Goal: Task Accomplishment & Management: Manage account settings

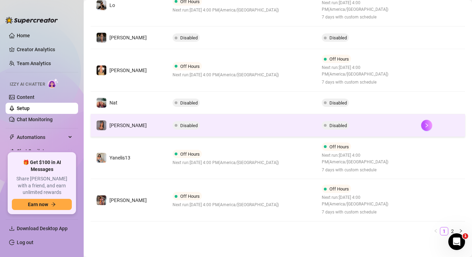
scroll to position [261, 0]
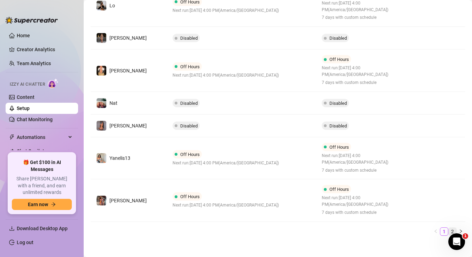
click at [452, 228] on link "2" at bounding box center [453, 232] width 8 height 8
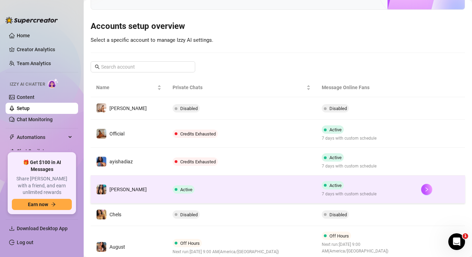
scroll to position [54, 0]
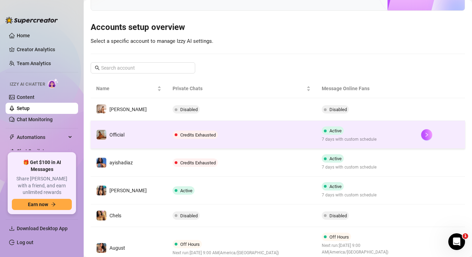
click at [290, 134] on td "Credits Exhausted" at bounding box center [241, 135] width 149 height 28
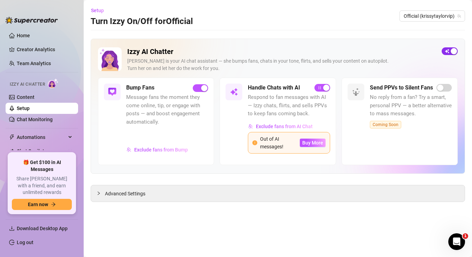
click at [450, 52] on button "button" at bounding box center [450, 51] width 16 height 8
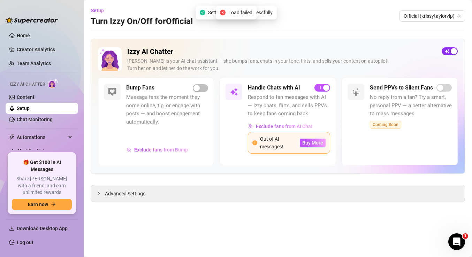
click at [449, 51] on span "button" at bounding box center [450, 51] width 16 height 8
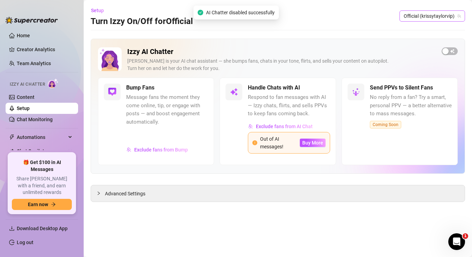
click at [435, 18] on span "Official (krissytaylorvip)" at bounding box center [432, 16] width 57 height 10
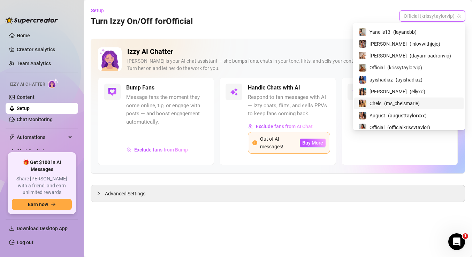
scroll to position [97, 0]
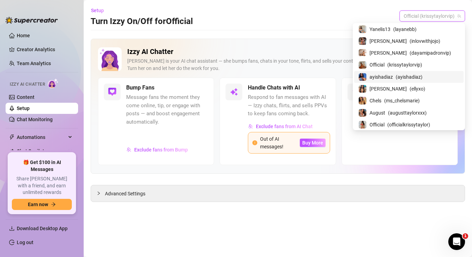
click at [393, 76] on span "ayishadiaz" at bounding box center [381, 77] width 23 height 8
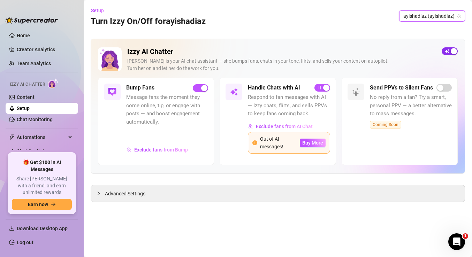
click at [448, 51] on span "button" at bounding box center [450, 51] width 16 height 8
click at [424, 17] on span "ayishadiaz (ayishadiaz)" at bounding box center [433, 16] width 58 height 10
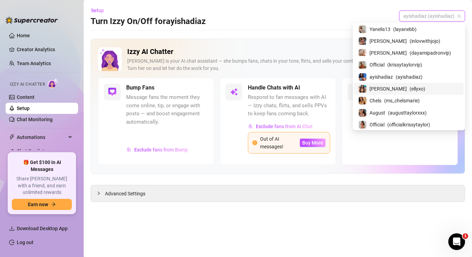
click at [414, 88] on span "( ellyxo )" at bounding box center [418, 89] width 16 height 8
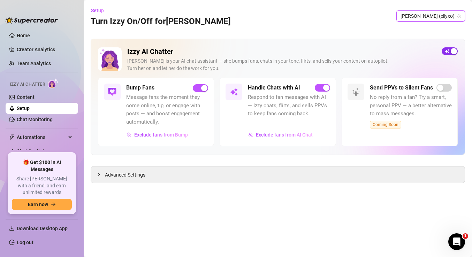
click at [451, 49] on span "button" at bounding box center [450, 51] width 16 height 8
